Goal: Information Seeking & Learning: Learn about a topic

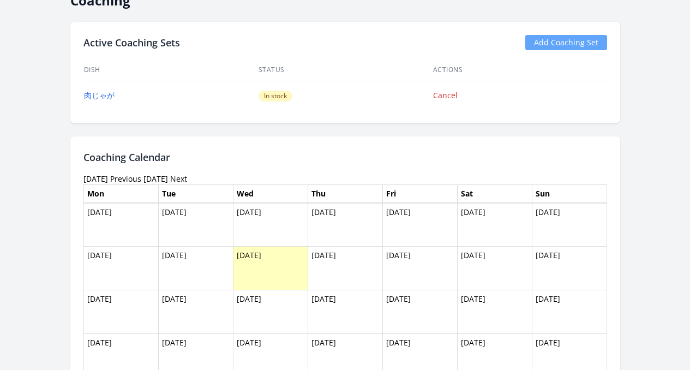
scroll to position [698, 0]
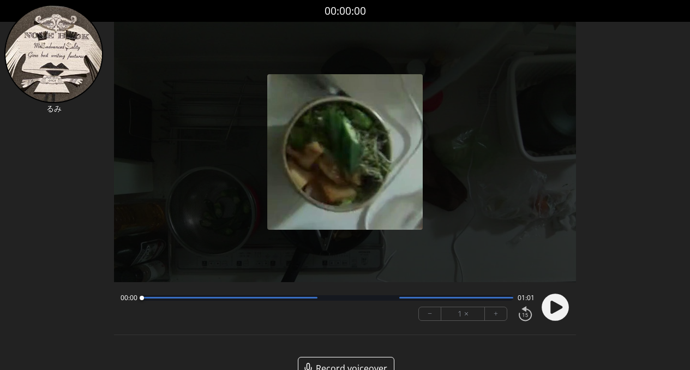
click at [562, 309] on circle at bounding box center [555, 307] width 27 height 27
click at [248, 298] on div at bounding box center [230, 298] width 176 height 2
click at [279, 298] on div at bounding box center [328, 297] width 372 height 5
click at [332, 299] on div at bounding box center [328, 297] width 372 height 5
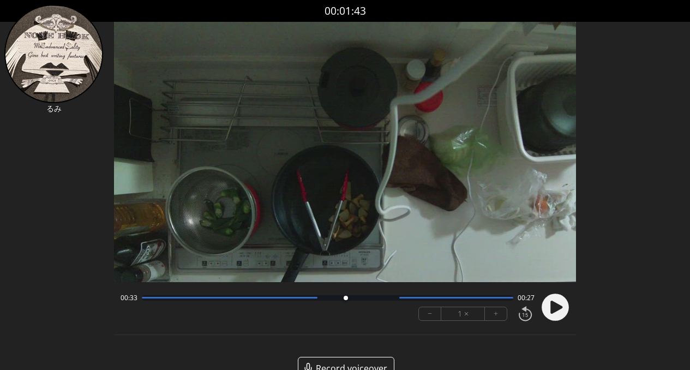
click at [352, 300] on div at bounding box center [345, 298] width 15 height 15
click at [379, 299] on div at bounding box center [328, 297] width 372 height 5
click at [431, 298] on div at bounding box center [328, 297] width 372 height 5
click at [485, 300] on div at bounding box center [328, 297] width 372 height 5
